Goal: Use online tool/utility: Utilize a website feature to perform a specific function

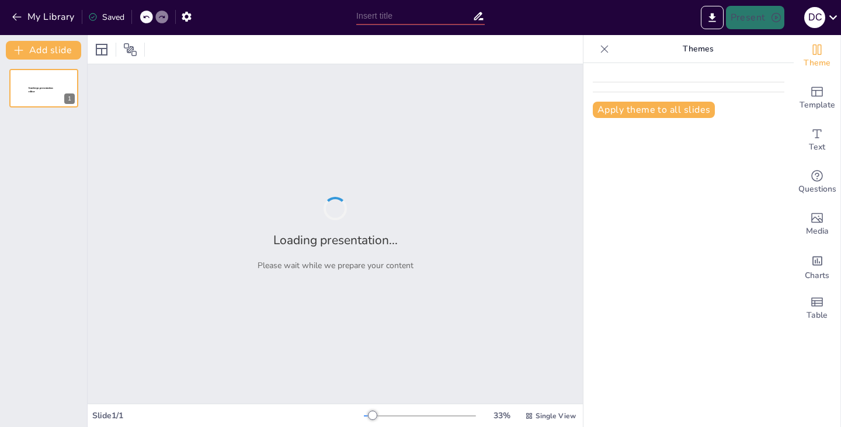
type input "New Sendsteps"
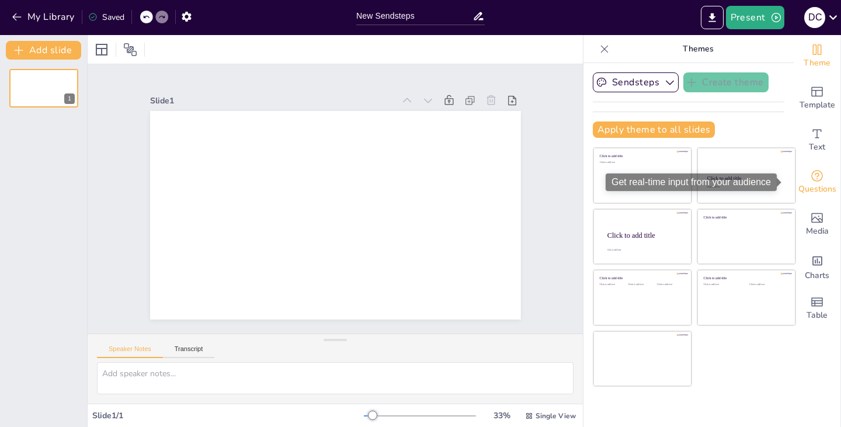
click at [813, 187] on span "Questions" at bounding box center [817, 189] width 38 height 13
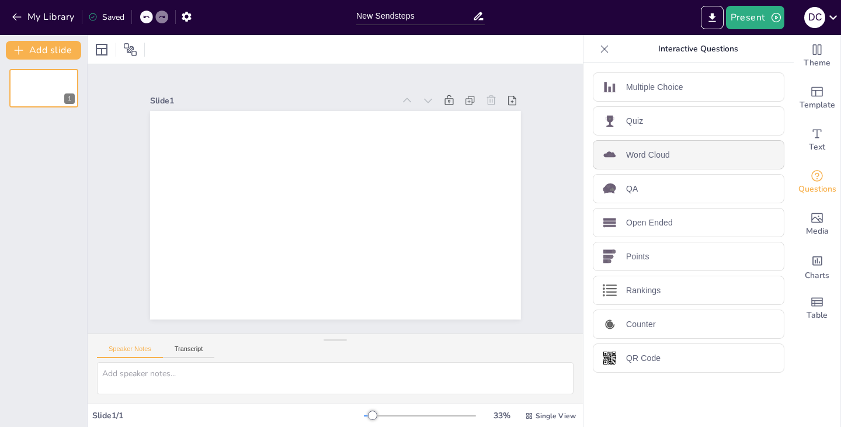
click at [676, 154] on div "Word Cloud" at bounding box center [689, 154] width 192 height 29
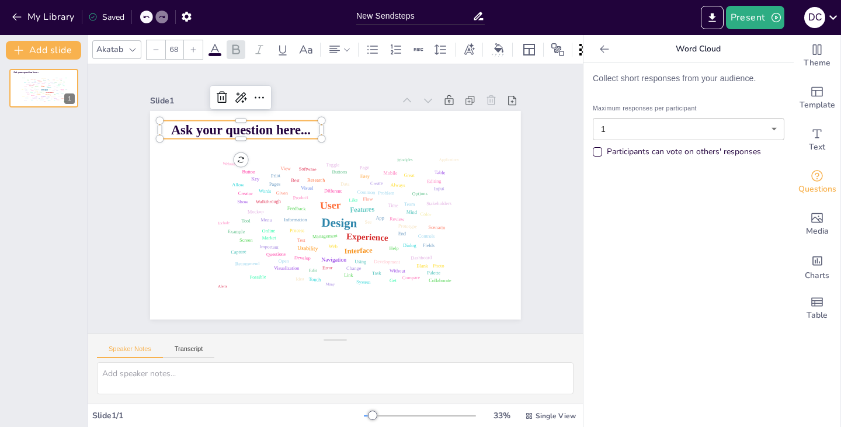
click at [298, 123] on span "Ask your question here..." at bounding box center [323, 82] width 105 height 113
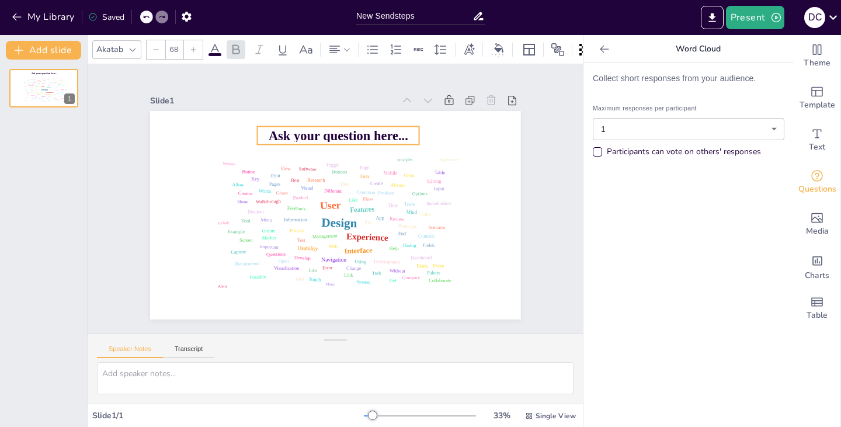
drag, startPoint x: 293, startPoint y: 117, endPoint x: 390, endPoint y: 123, distance: 97.7
click at [390, 123] on p "Ask your question here..." at bounding box center [357, 140] width 160 height 68
click at [309, 209] on span "Ask your question here..." at bounding box center [369, 256] width 121 height 94
click at [301, 123] on span "Ask your question here..." at bounding box center [368, 141] width 134 height 70
click at [278, 123] on span "Ask your question here..." at bounding box center [348, 133] width 140 height 29
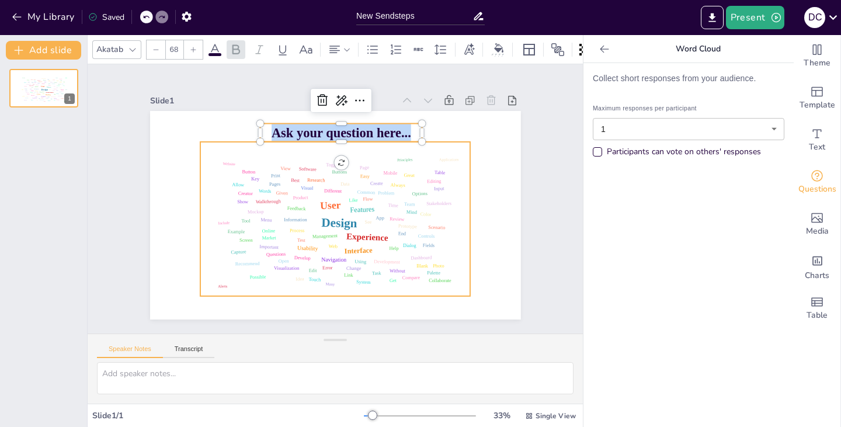
drag, startPoint x: 264, startPoint y: 128, endPoint x: 434, endPoint y: 165, distance: 173.8
click at [434, 165] on div "Design User Experience Interface Features Navigation Usability Test Process Inf…" at bounding box center [319, 197] width 246 height 390
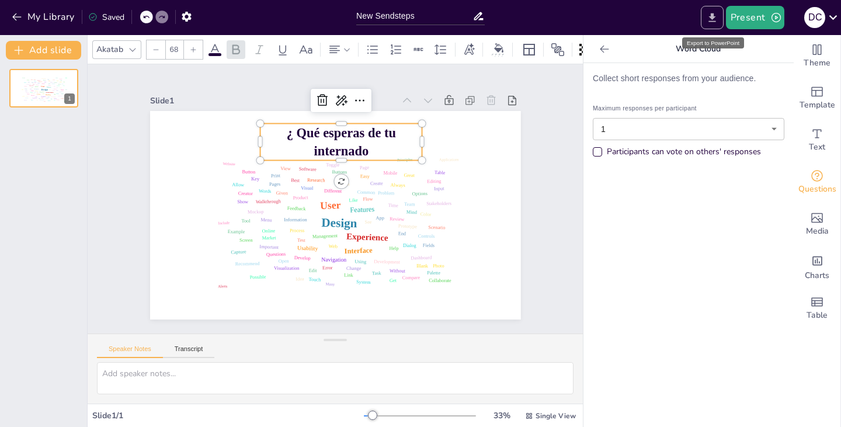
click at [716, 17] on icon "Export to PowerPoint" at bounding box center [712, 18] width 12 height 12
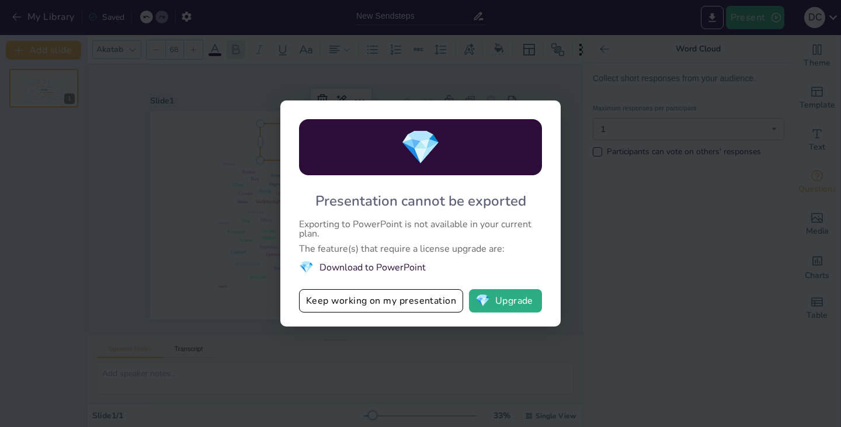
click at [246, 255] on div "💎 Presentation cannot be exported Exporting to PowerPoint is not available in y…" at bounding box center [420, 213] width 841 height 427
click at [348, 307] on button "Keep working on my presentation" at bounding box center [381, 300] width 164 height 23
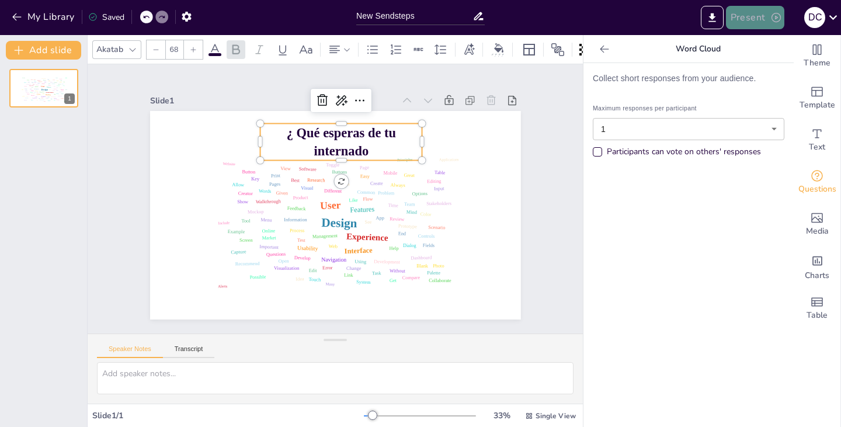
click at [771, 18] on icon "button" at bounding box center [776, 18] width 12 height 12
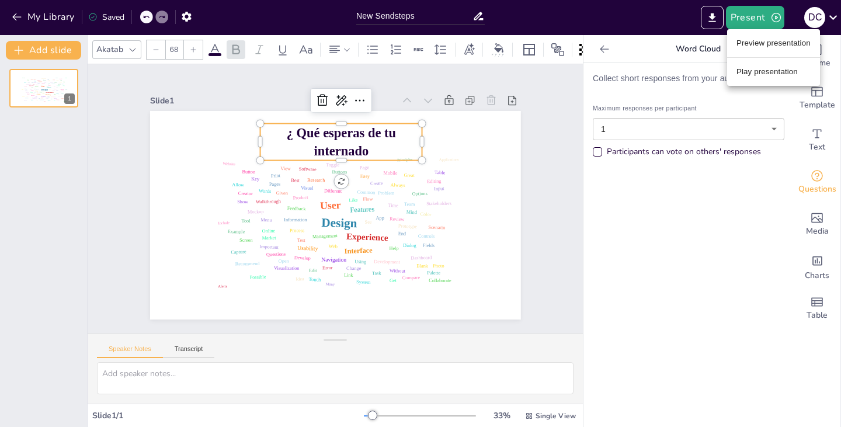
click at [758, 71] on li "Play presentation" at bounding box center [773, 71] width 93 height 19
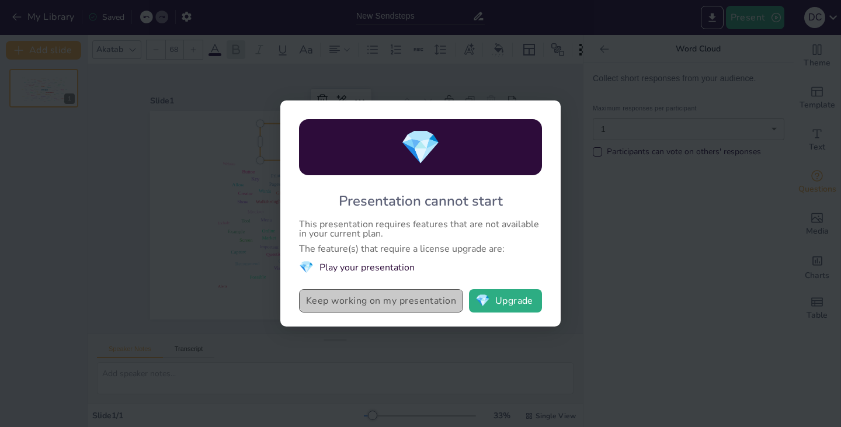
click at [405, 307] on button "Keep working on my presentation" at bounding box center [381, 300] width 164 height 23
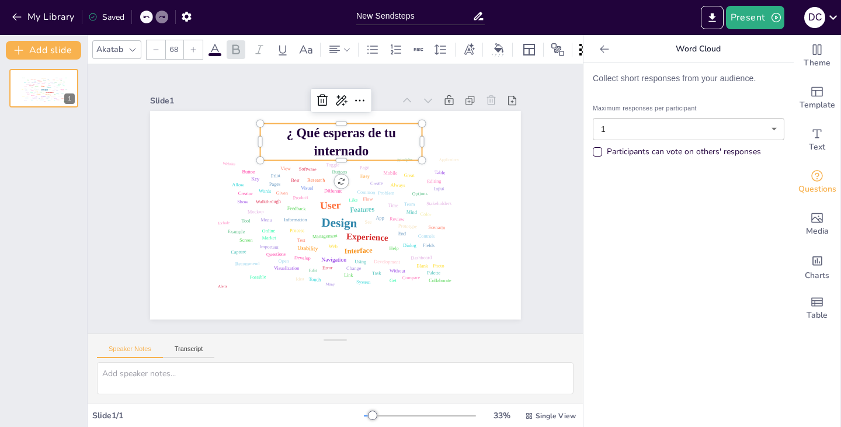
click at [681, 54] on p "Word Cloud" at bounding box center [698, 49] width 168 height 28
